Goal: Information Seeking & Learning: Learn about a topic

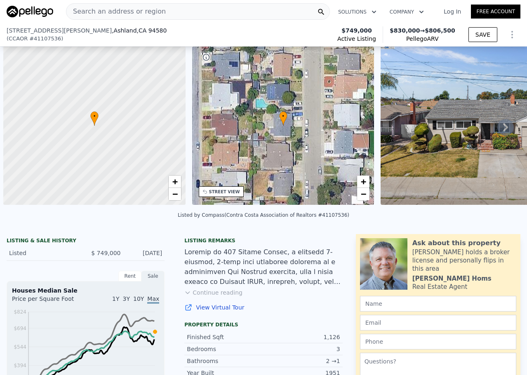
scroll to position [0, 3]
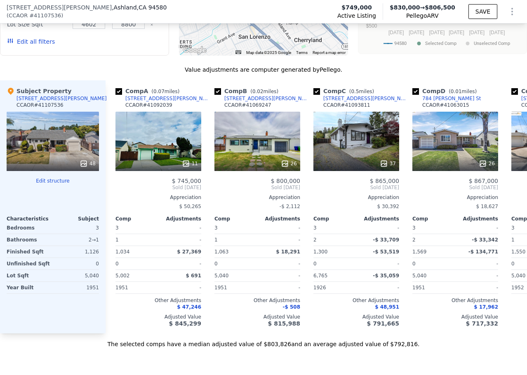
click at [93, 321] on div "Subject Property 792 Videll St CCAOR # 41107536 48 Edit structure Characteristi…" at bounding box center [53, 206] width 106 height 253
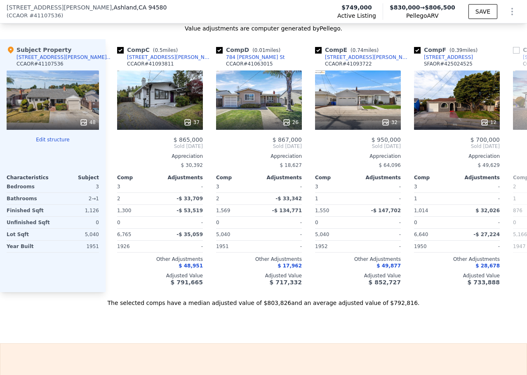
scroll to position [0, 194]
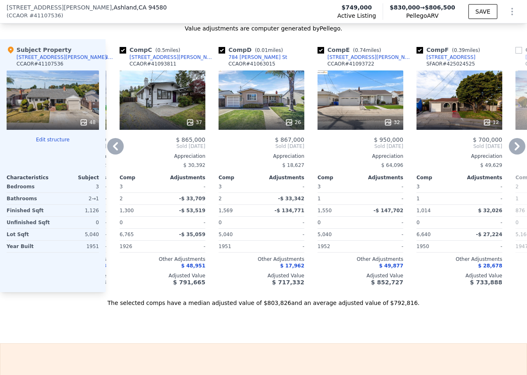
click at [262, 110] on div "26" at bounding box center [262, 100] width 86 height 59
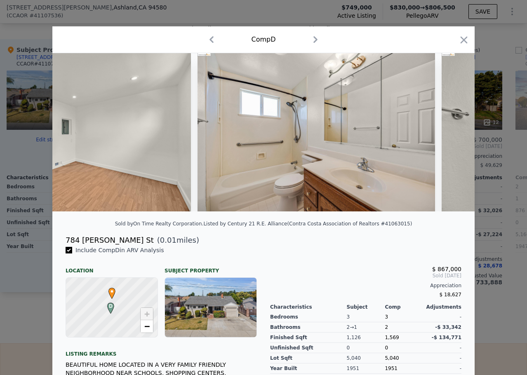
scroll to position [0, 4519]
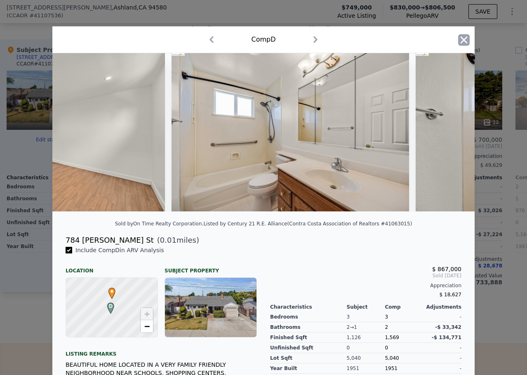
click at [461, 40] on icon "button" at bounding box center [464, 39] width 7 height 7
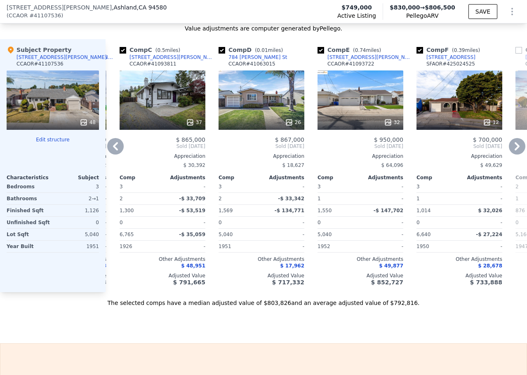
click at [240, 61] on div "784 [PERSON_NAME] St" at bounding box center [257, 57] width 59 height 7
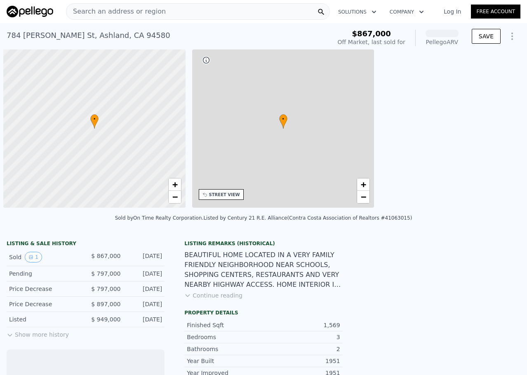
scroll to position [0, 3]
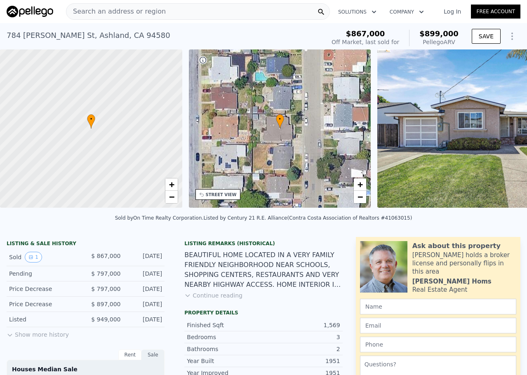
click at [246, 65] on div "• + −" at bounding box center [280, 128] width 182 height 158
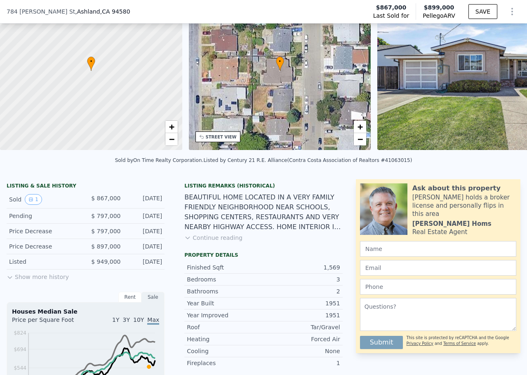
scroll to position [124, 0]
